Goal: Transaction & Acquisition: Purchase product/service

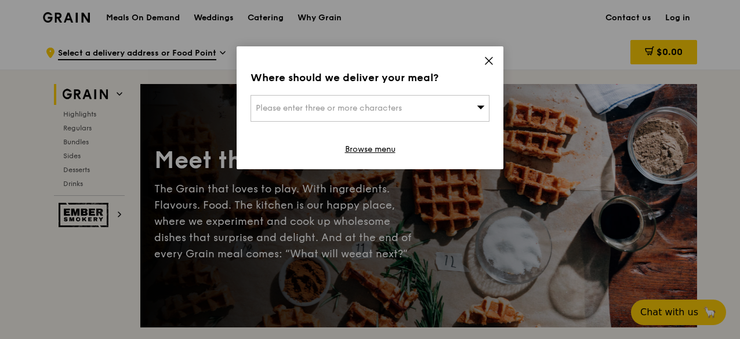
click at [467, 111] on div "Please enter three or more characters" at bounding box center [369, 108] width 239 height 27
click at [487, 58] on icon at bounding box center [488, 61] width 10 height 10
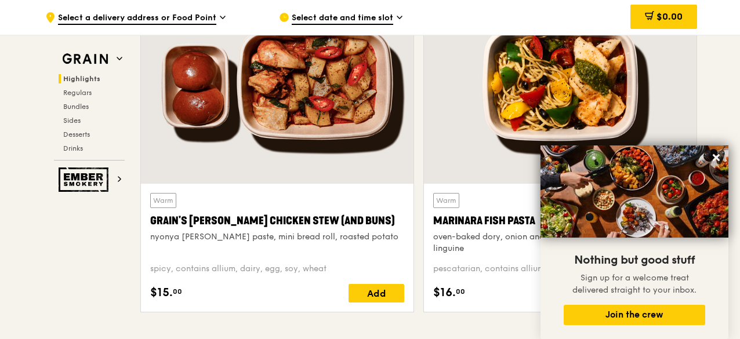
scroll to position [464, 0]
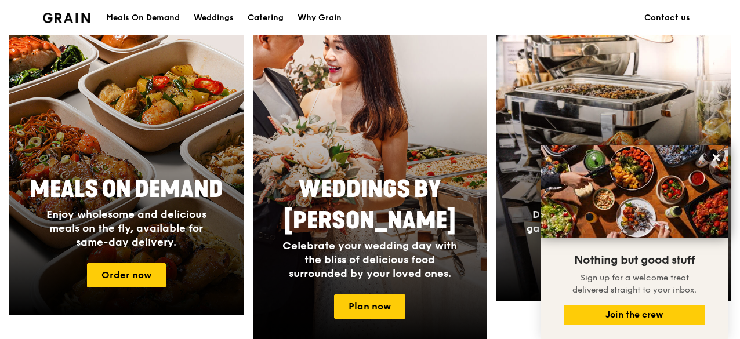
scroll to position [580, 0]
